Goal: Task Accomplishment & Management: Use online tool/utility

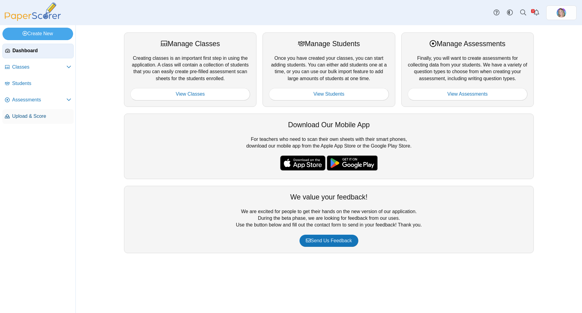
click at [30, 114] on span "Upload & Score" at bounding box center [41, 116] width 59 height 7
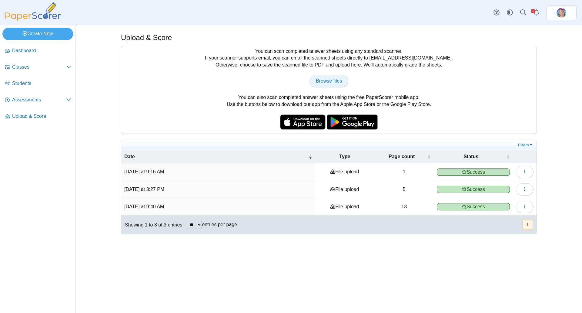
click at [322, 83] on span "Browse files" at bounding box center [329, 80] width 26 height 5
type input "**********"
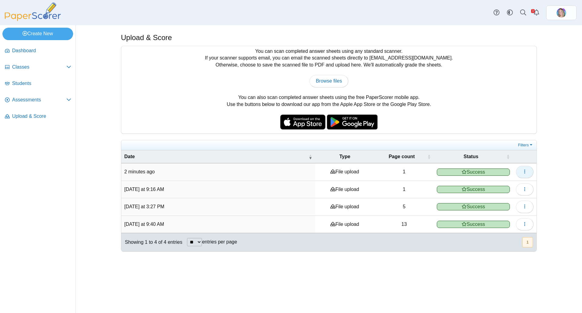
click at [522, 170] on icon "button" at bounding box center [524, 171] width 5 height 5
click at [510, 186] on link "View scanned pages" at bounding box center [497, 184] width 73 height 9
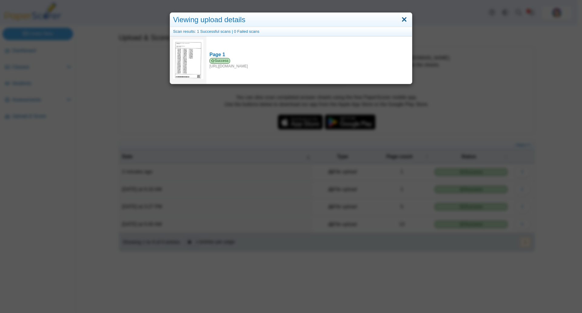
click at [404, 18] on link "Close" at bounding box center [404, 20] width 9 height 10
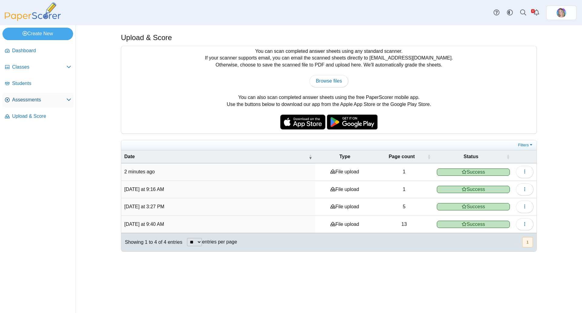
click at [24, 99] on span "Assessments" at bounding box center [39, 99] width 54 height 7
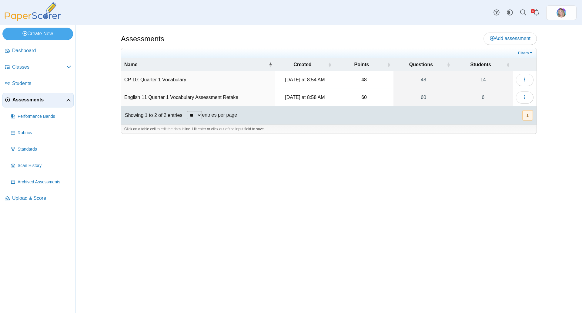
click at [160, 98] on td "English 11 Quarter 1 Vocabulary Assessment Retake" at bounding box center [198, 97] width 154 height 17
click at [529, 98] on button "button" at bounding box center [525, 97] width 18 height 12
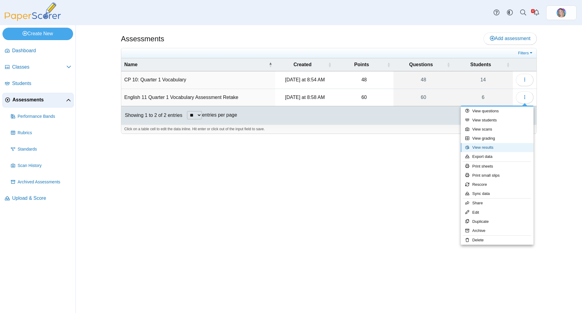
click at [482, 150] on link "View results" at bounding box center [497, 147] width 73 height 9
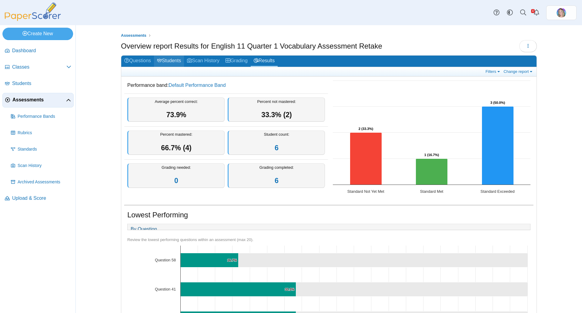
click at [169, 58] on link "Students" at bounding box center [169, 60] width 30 height 11
